Goal: Task Accomplishment & Management: Manage account settings

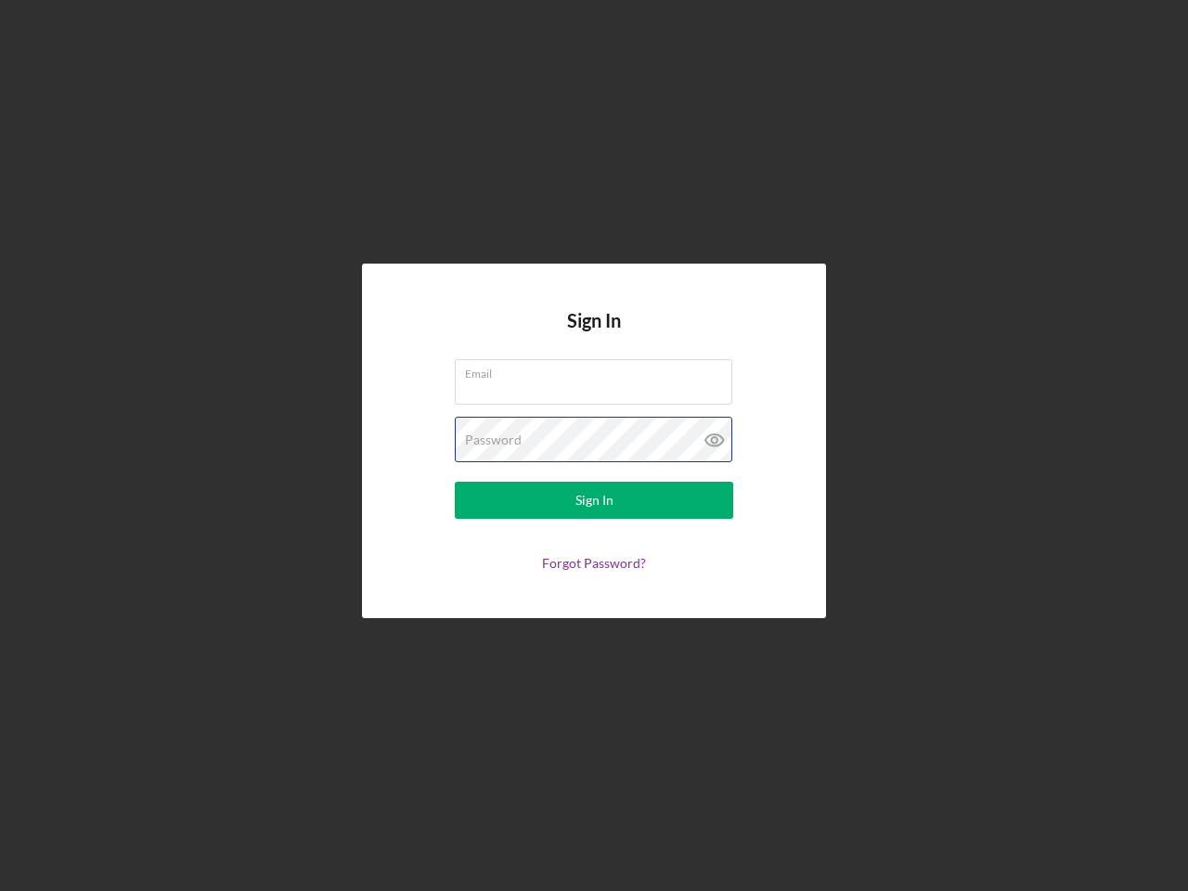
click at [594, 446] on div "Password" at bounding box center [594, 440] width 278 height 46
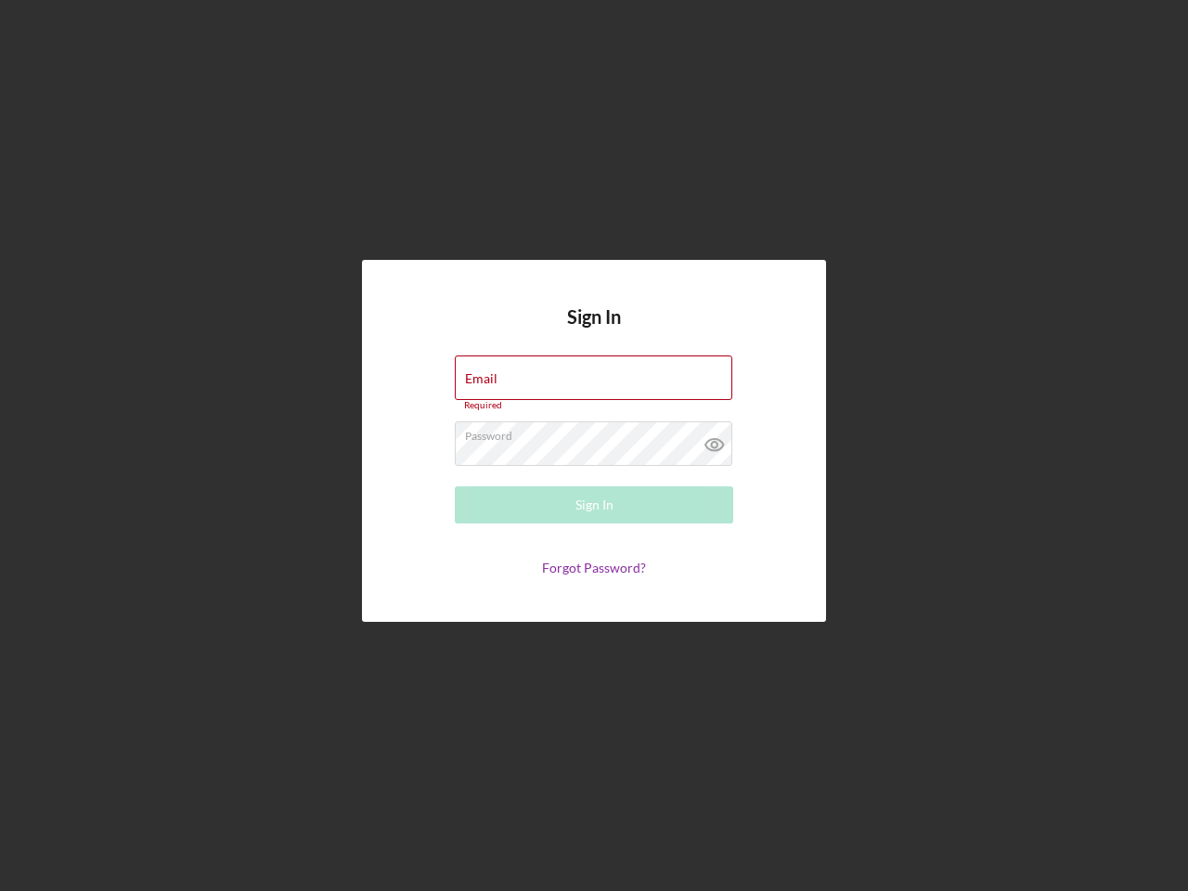
click at [715, 440] on icon at bounding box center [715, 444] width 46 height 46
